Goal: Contribute content

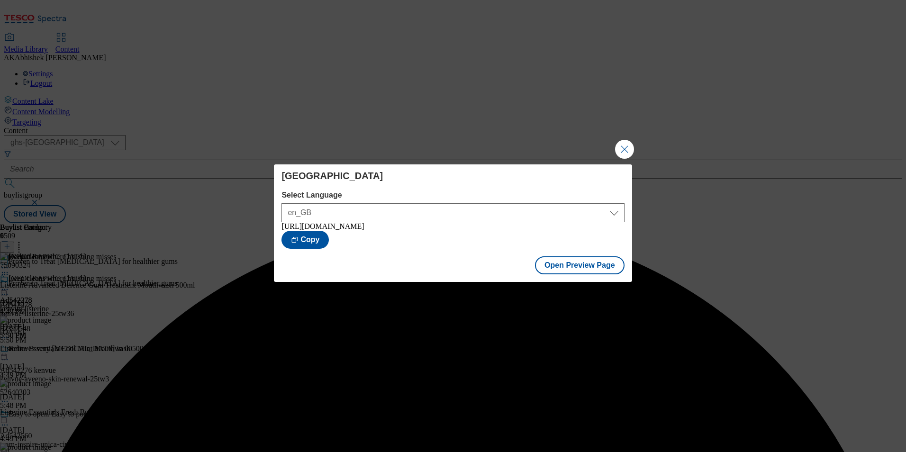
select select "ghs-[GEOGRAPHIC_DATA]"
click at [624, 140] on button "Close Modal" at bounding box center [624, 149] width 19 height 19
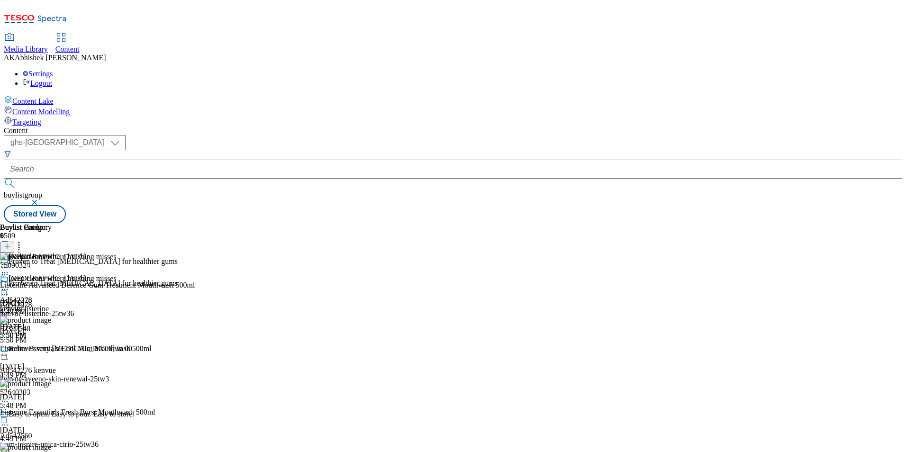
click at [238, 150] on form at bounding box center [453, 170] width 899 height 41
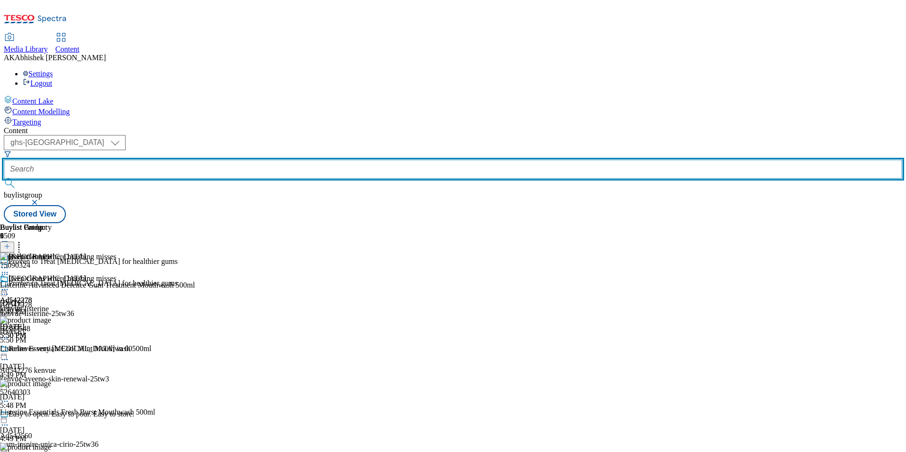
click at [247, 160] on input "text" at bounding box center [453, 169] width 899 height 19
click at [4, 179] on button "submit" at bounding box center [10, 183] width 13 height 9
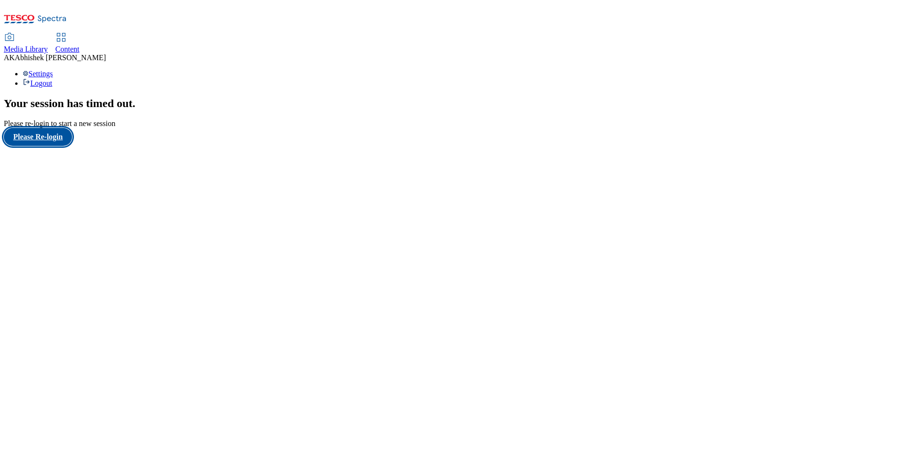
click at [51, 146] on button "Please Re-login" at bounding box center [38, 137] width 68 height 18
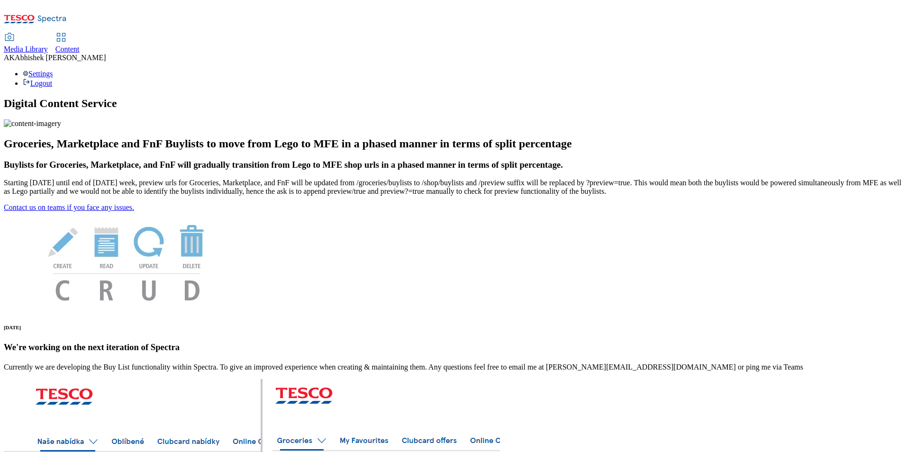
click at [80, 45] on span "Content" at bounding box center [67, 49] width 24 height 8
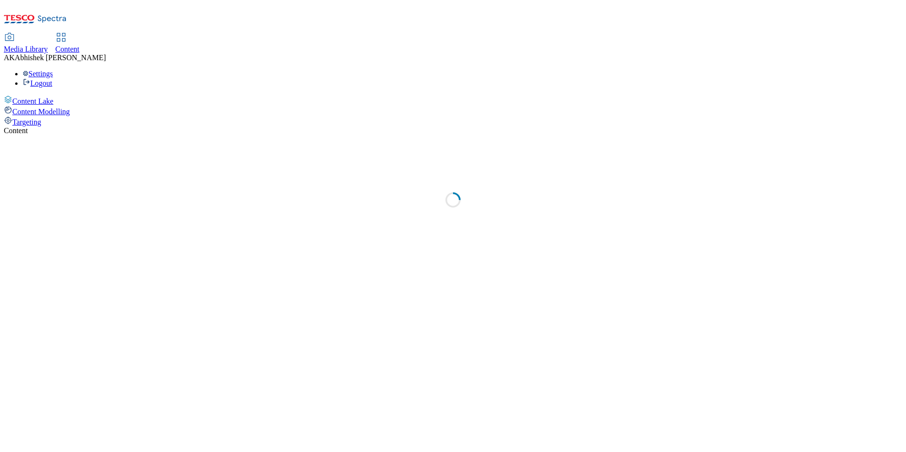
select select "ghs-[GEOGRAPHIC_DATA]"
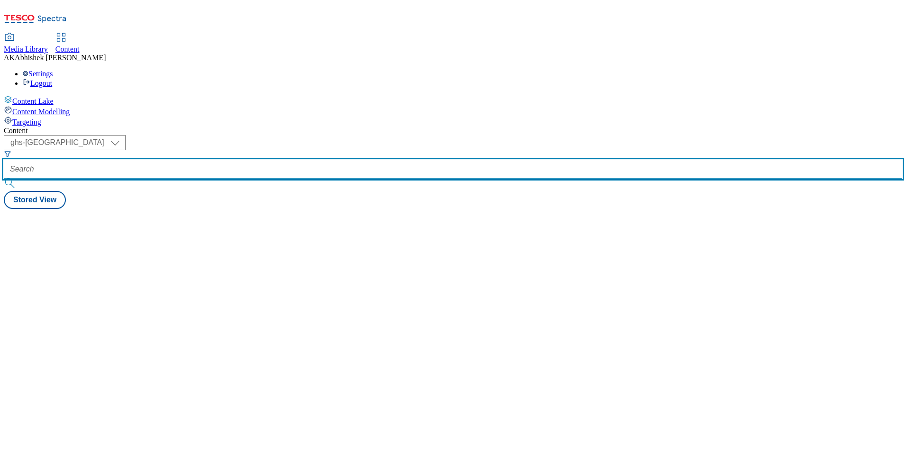
click at [229, 160] on input "text" at bounding box center [453, 169] width 899 height 19
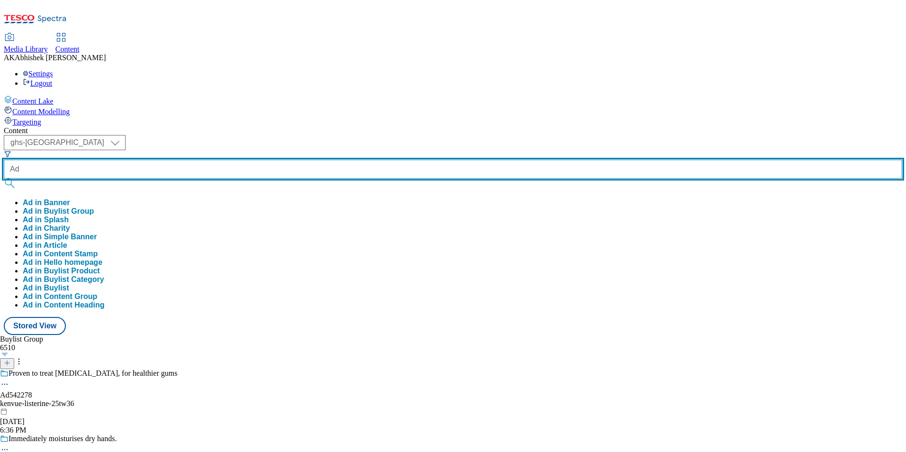
paste input "542560"
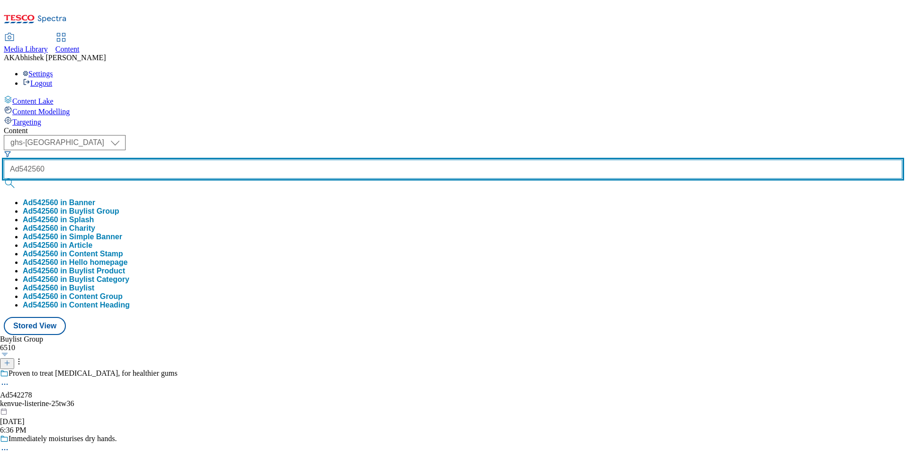
type input "Ad542560"
click at [4, 179] on button "submit" at bounding box center [10, 183] width 13 height 9
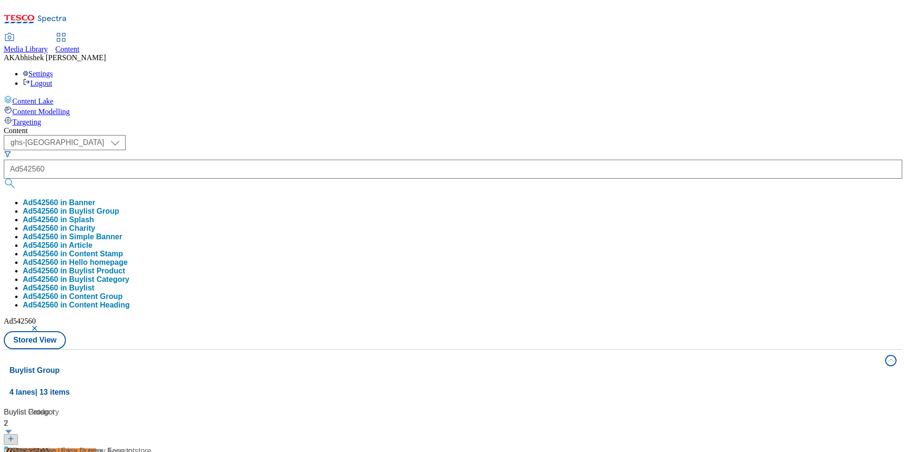
click at [382, 127] on div "Content ( optional ) ghs-roi ghs-uk ghs-uk Ad542560 Ad542560 in Banner Ad542560…" at bounding box center [453, 445] width 899 height 636
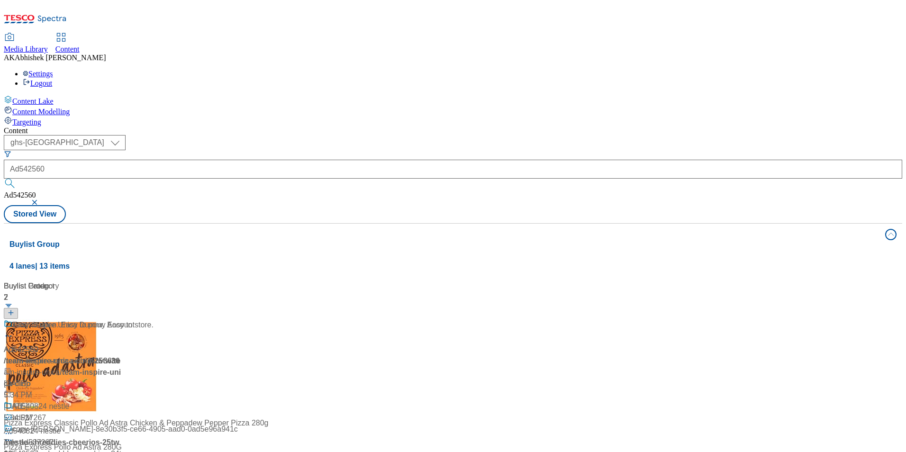
click at [122, 320] on div "Ad542560 / team-inspire-unica-cirio-25tw36 / team-inspire-unica Oct 13, 2025 5:…" at bounding box center [63, 366] width 119 height 93
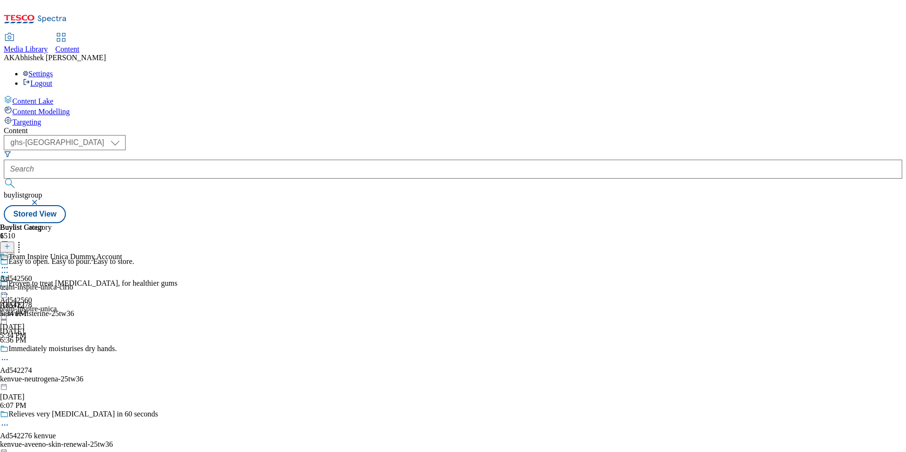
click at [9, 268] on icon at bounding box center [4, 272] width 9 height 9
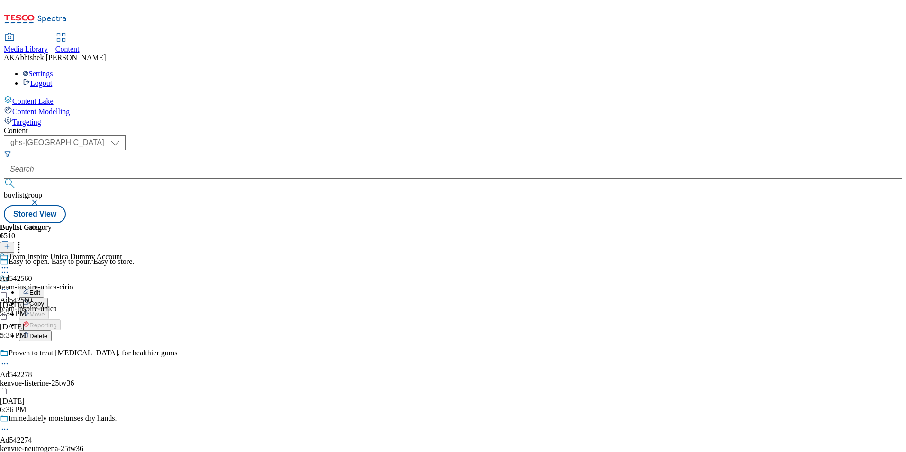
click at [40, 289] on span "Edit" at bounding box center [34, 292] width 11 height 7
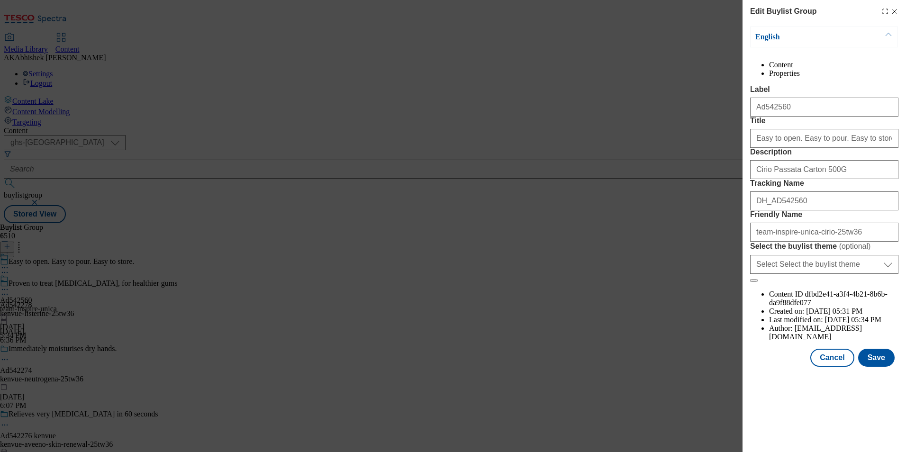
scroll to position [192, 0]
drag, startPoint x: 880, startPoint y: 387, endPoint x: 881, endPoint y: 398, distance: 10.5
click at [880, 283] on form "Label Ad542560 Title Easy to open. Easy to pour. Easy to store. Description Cir…" at bounding box center [824, 183] width 148 height 197
click at [881, 367] on button "Save" at bounding box center [876, 358] width 37 height 18
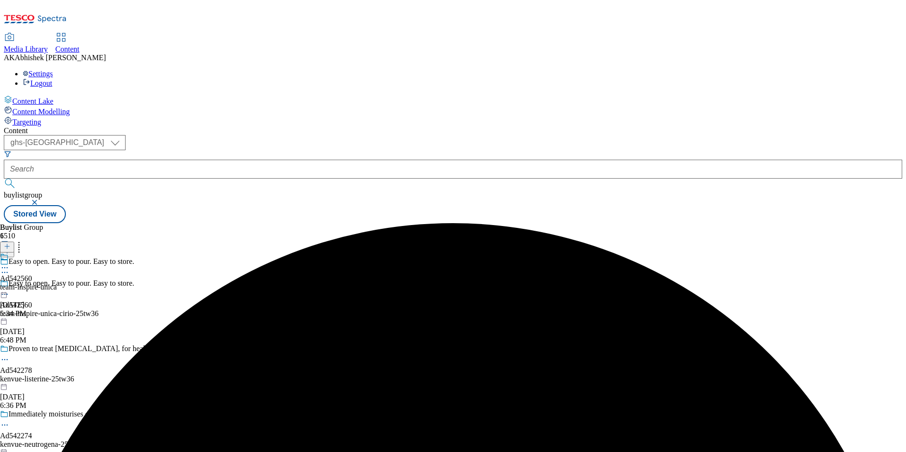
click at [9, 263] on icon at bounding box center [4, 267] width 9 height 9
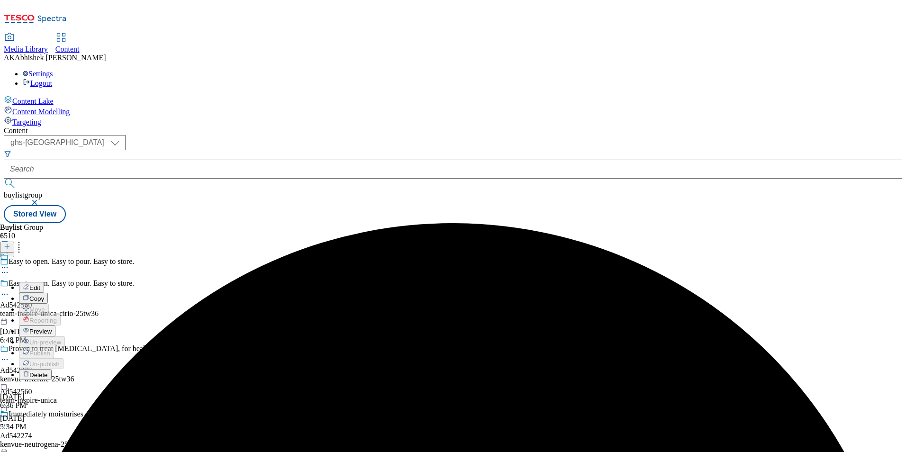
click at [40, 284] on span "Edit" at bounding box center [34, 287] width 11 height 7
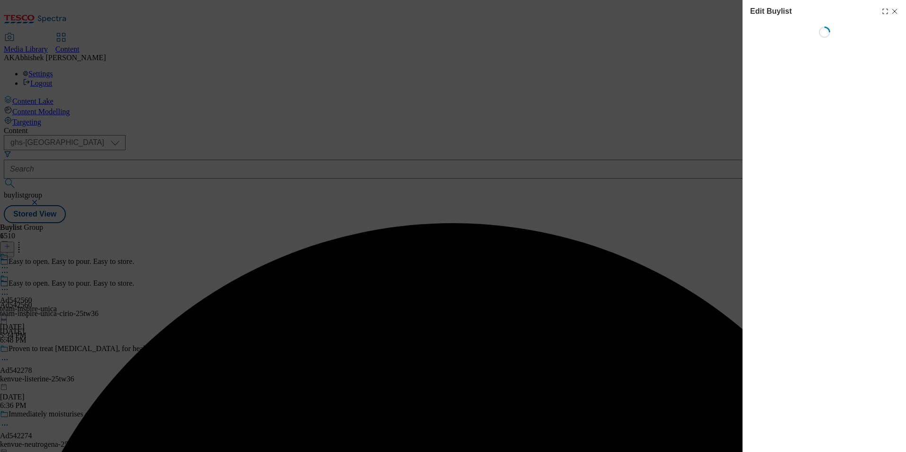
select select "tactical"
select select "supplier funded short term 1-3 weeks"
select select "dunnhumby"
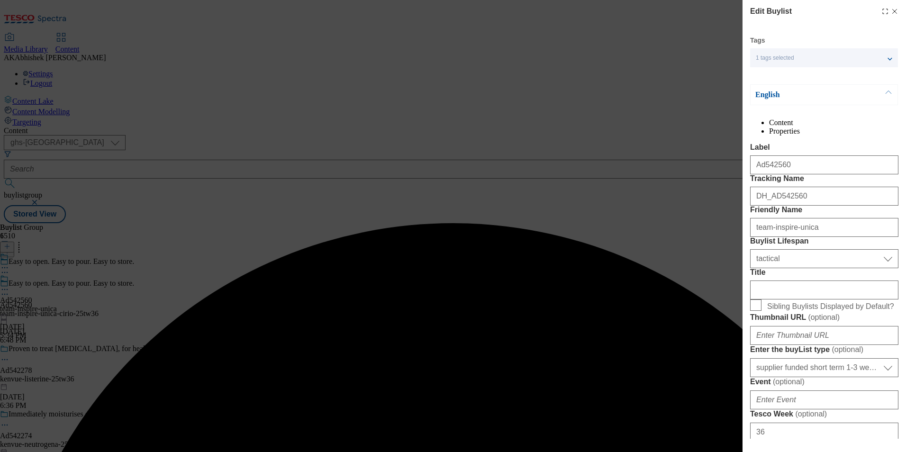
select select "Banner"
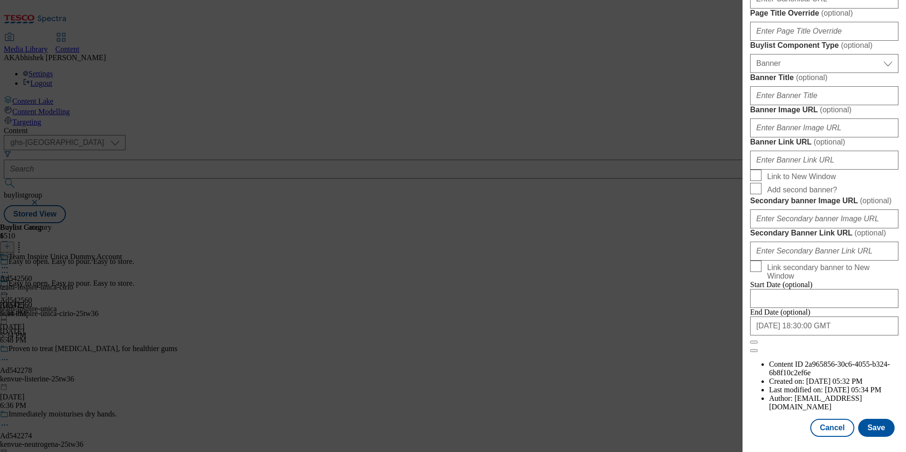
scroll to position [927, 0]
click at [880, 419] on button "Save" at bounding box center [876, 428] width 37 height 18
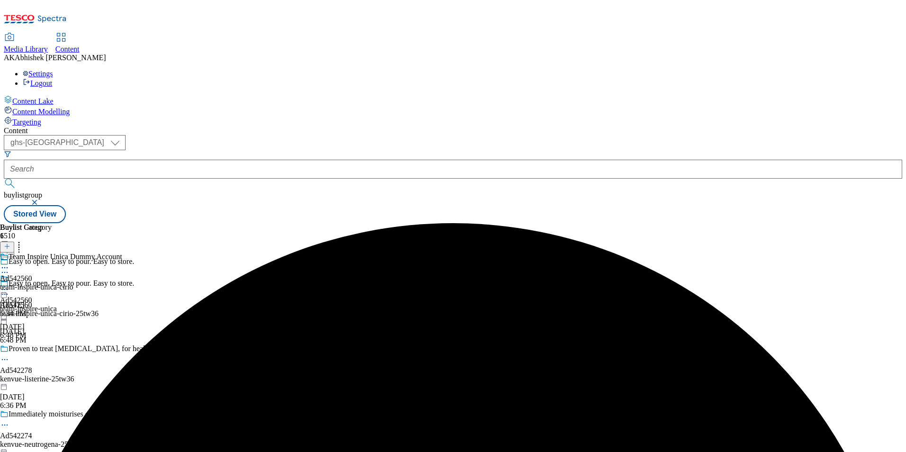
click at [9, 263] on icon at bounding box center [4, 267] width 9 height 9
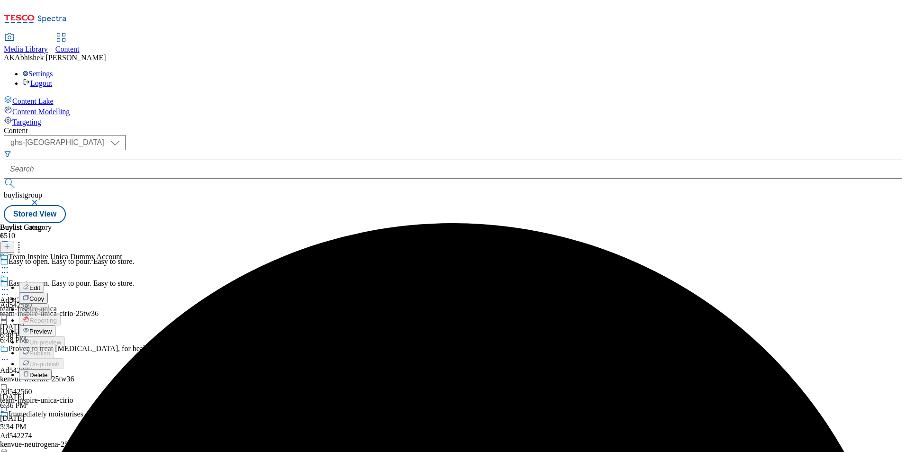
click at [40, 284] on span "Edit" at bounding box center [34, 287] width 11 height 7
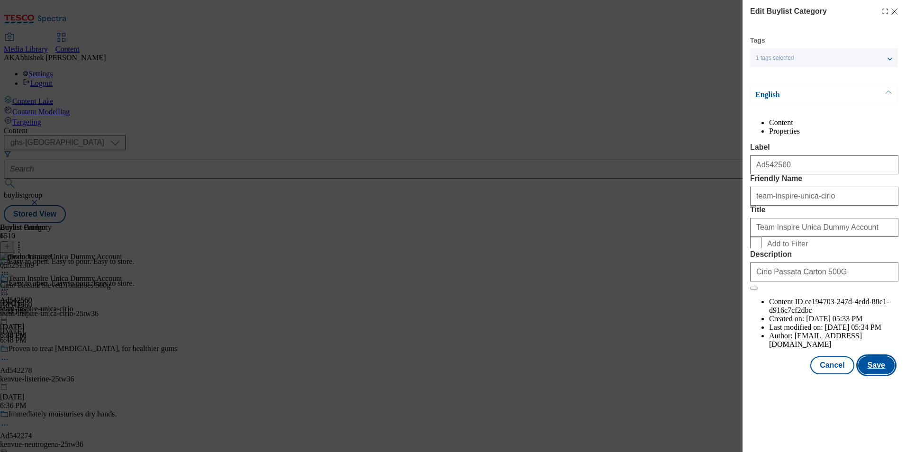
click at [883, 374] on button "Save" at bounding box center [876, 365] width 37 height 18
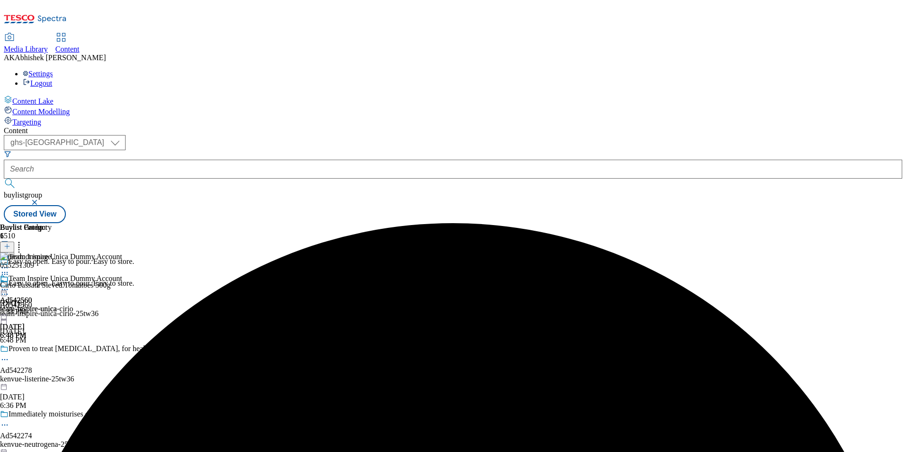
click at [9, 285] on icon at bounding box center [4, 289] width 9 height 9
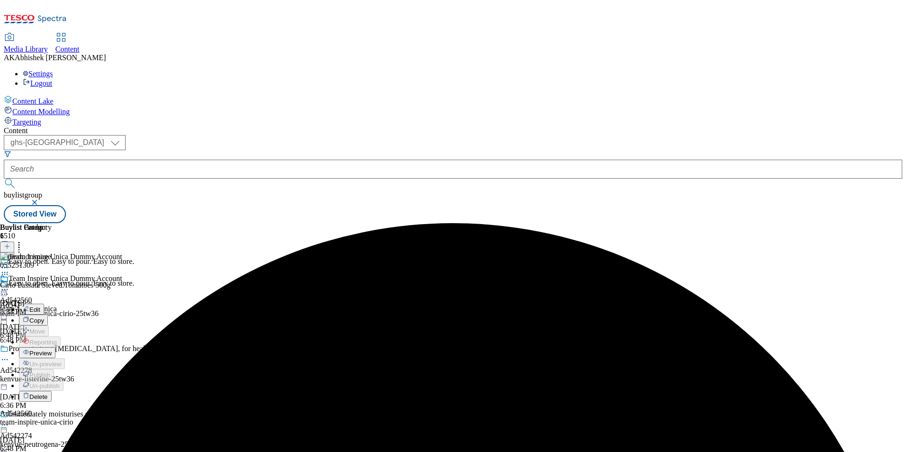
click at [52, 350] on span "Preview" at bounding box center [40, 353] width 22 height 7
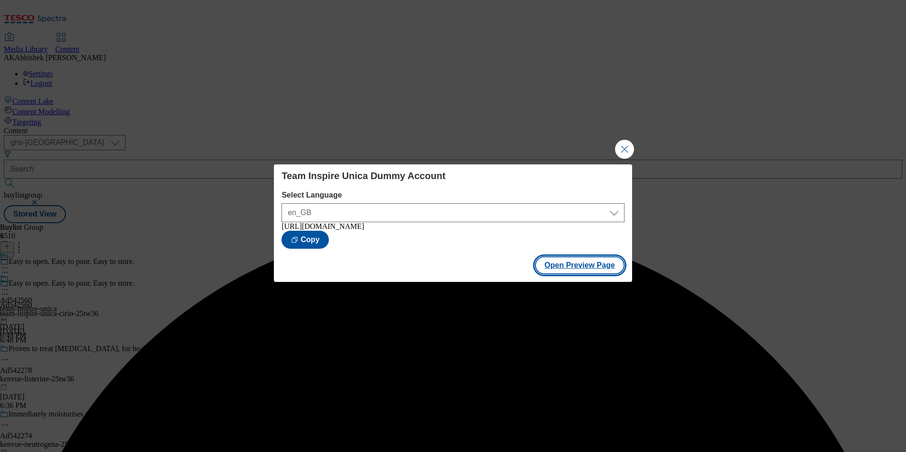
click at [594, 266] on button "Open Preview Page" at bounding box center [580, 265] width 90 height 18
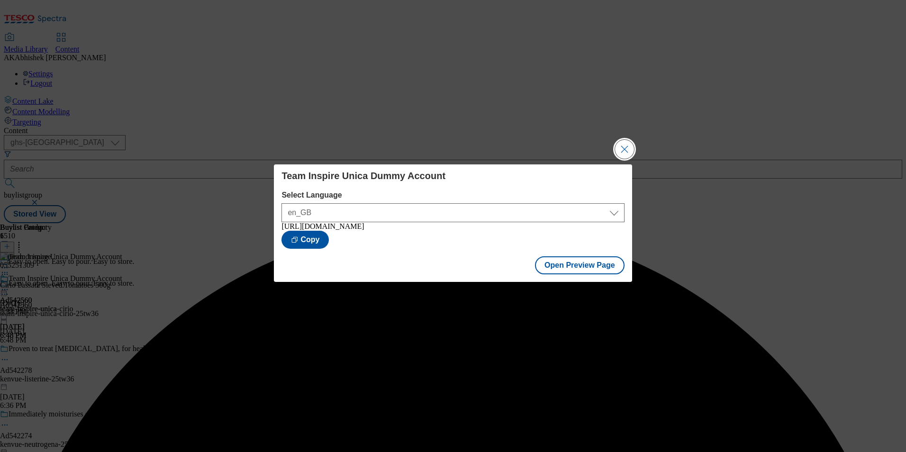
click at [618, 144] on button "Close Modal" at bounding box center [624, 149] width 19 height 19
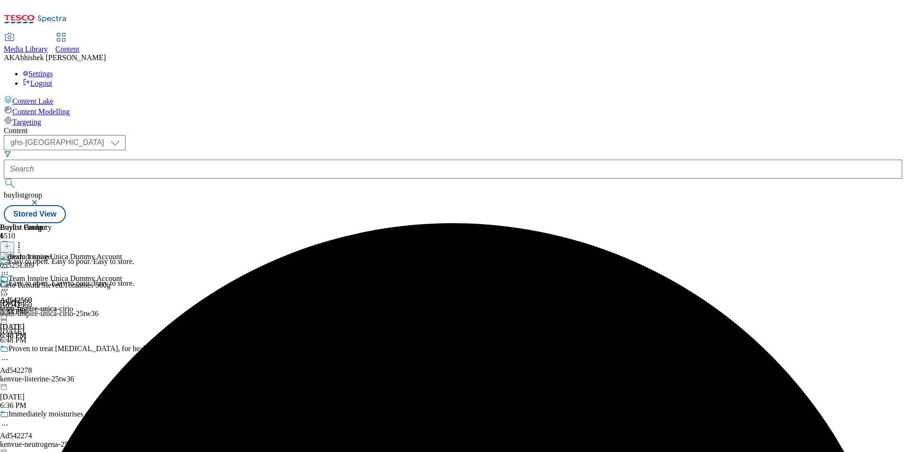
click at [9, 285] on icon at bounding box center [4, 289] width 9 height 9
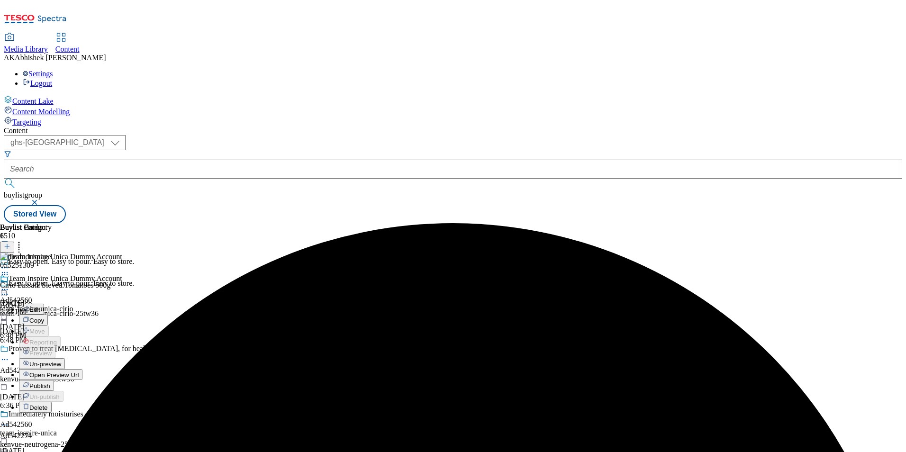
click at [50, 383] on span "Publish" at bounding box center [39, 386] width 21 height 7
